Goal: Navigation & Orientation: Find specific page/section

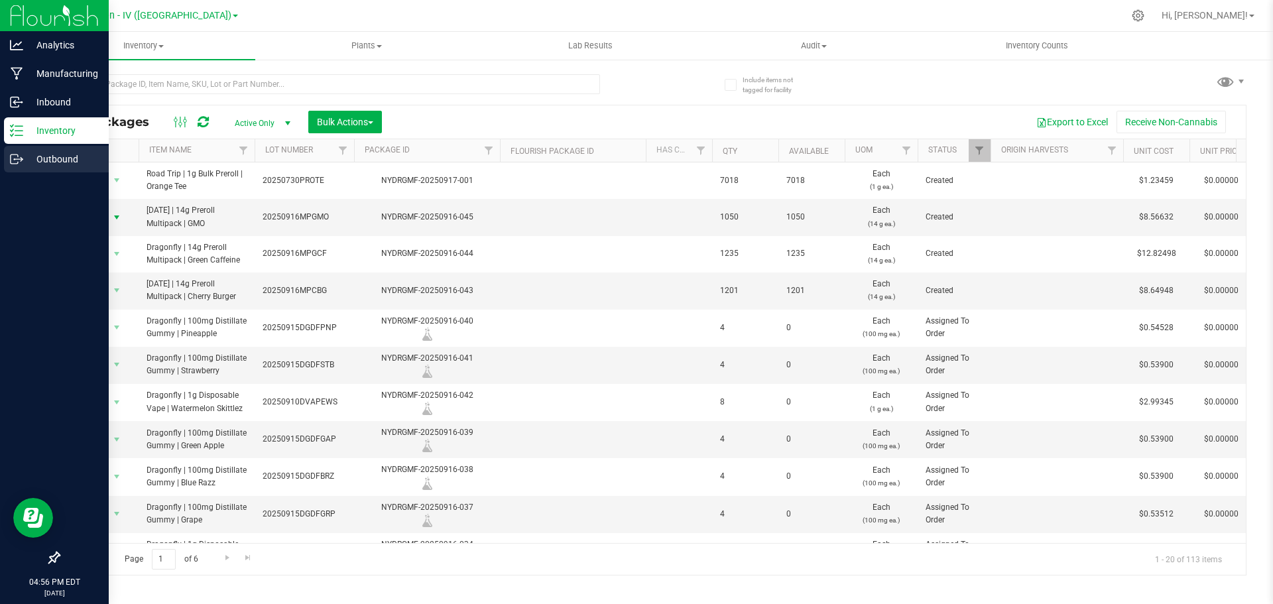
click at [50, 159] on p "Outbound" at bounding box center [63, 159] width 80 height 16
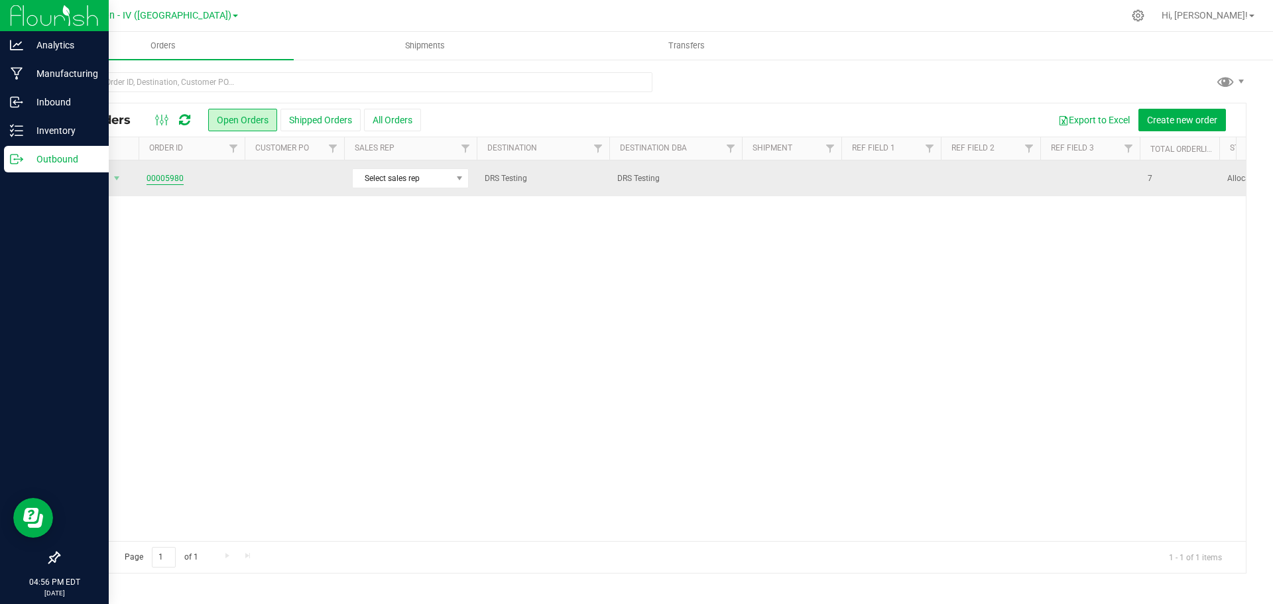
click at [178, 176] on link "00005980" at bounding box center [165, 178] width 37 height 13
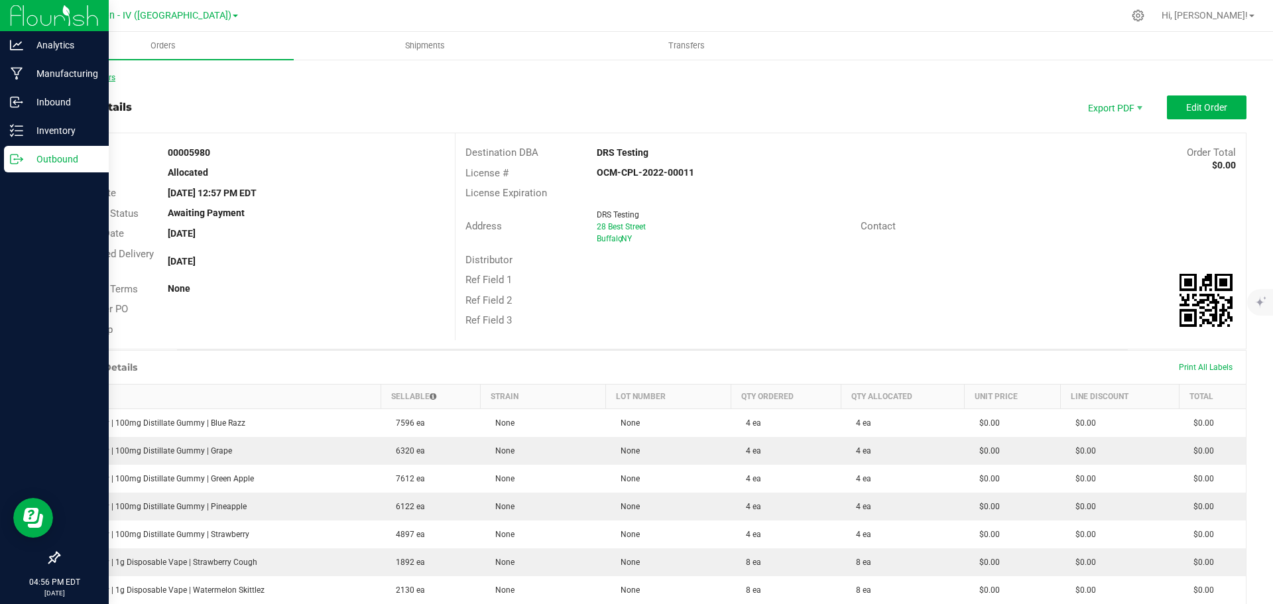
click at [63, 76] on link "Back to Orders" at bounding box center [86, 77] width 57 height 9
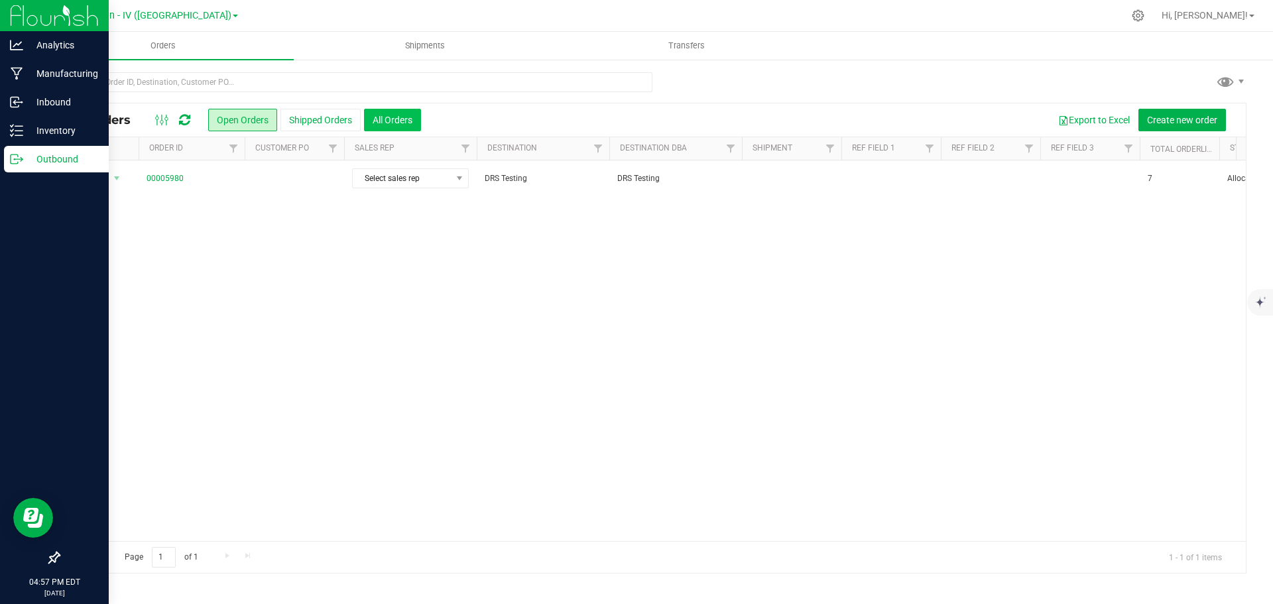
click at [375, 117] on button "All Orders" at bounding box center [392, 120] width 57 height 23
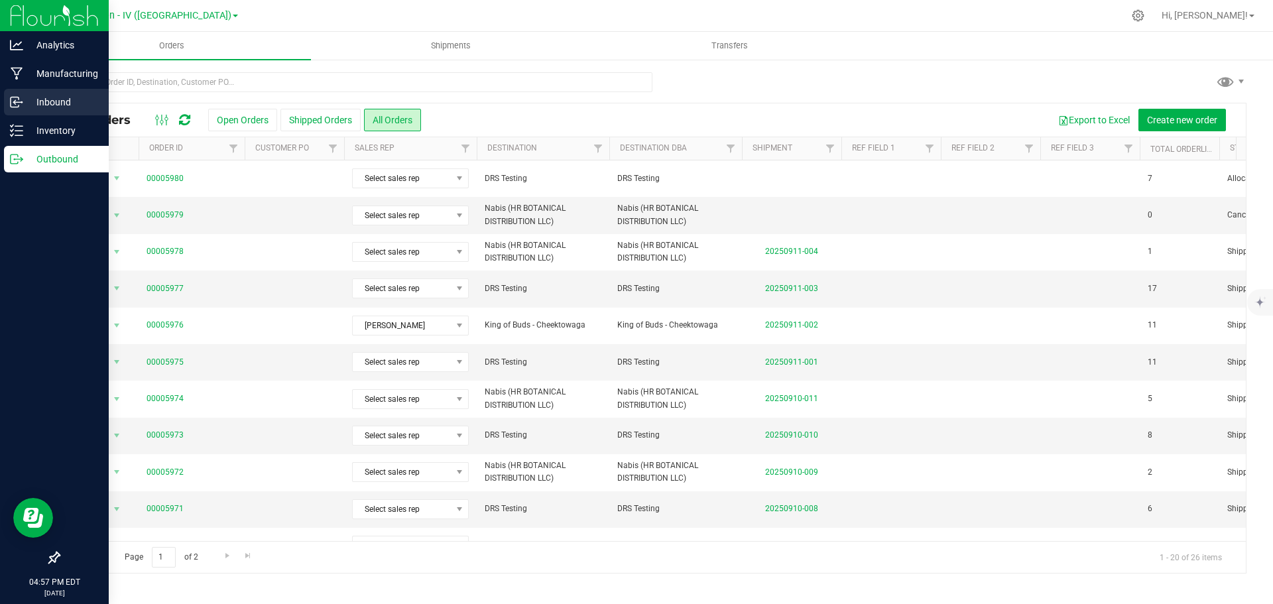
click at [39, 108] on p "Inbound" at bounding box center [63, 102] width 80 height 16
